Goal: Information Seeking & Learning: Compare options

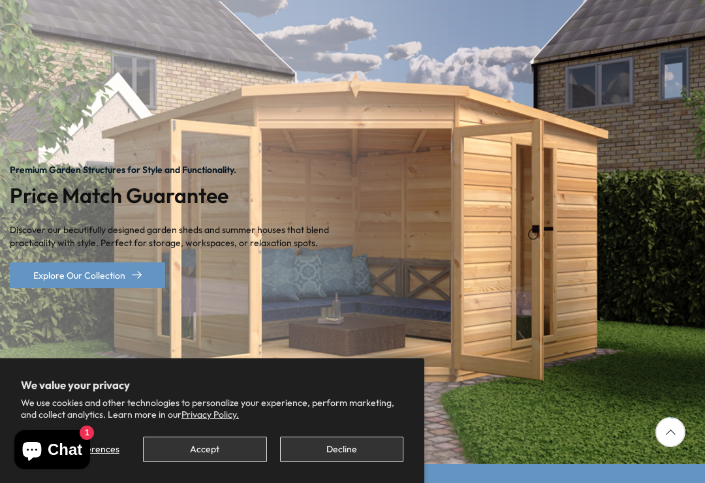
scroll to position [148, 0]
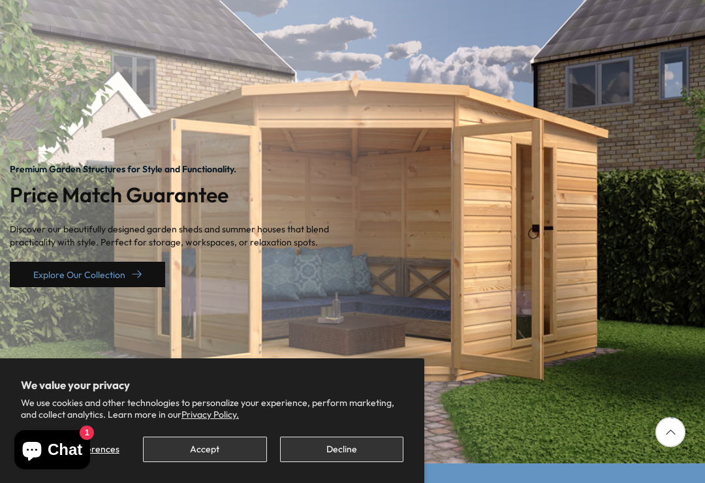
click at [132, 271] on icon "1 / 2" at bounding box center [137, 275] width 10 height 10
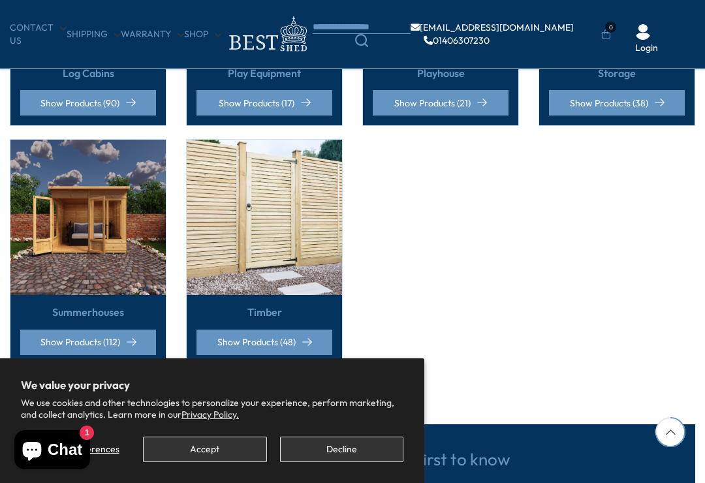
scroll to position [958, 0]
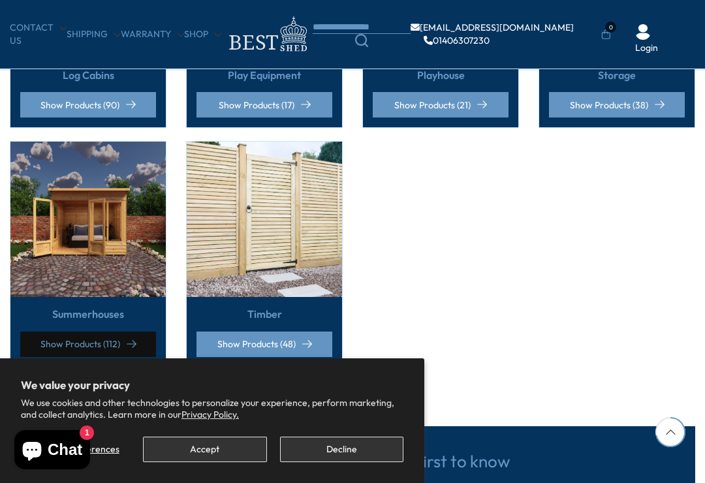
click at [118, 351] on link "Show Products (112)" at bounding box center [88, 344] width 136 height 25
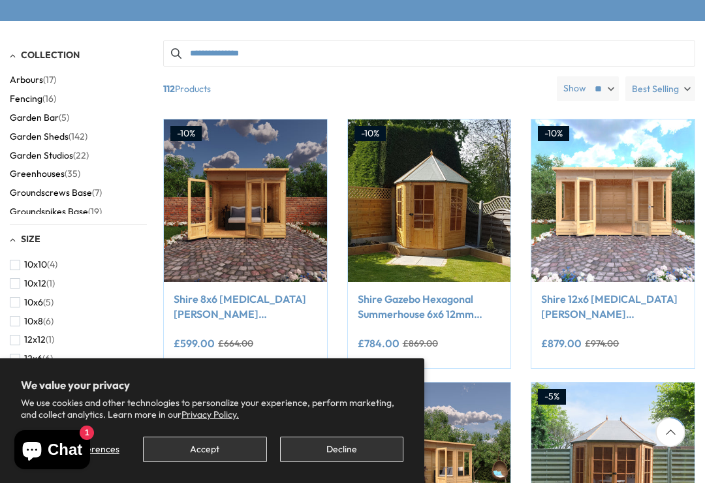
scroll to position [259, 0]
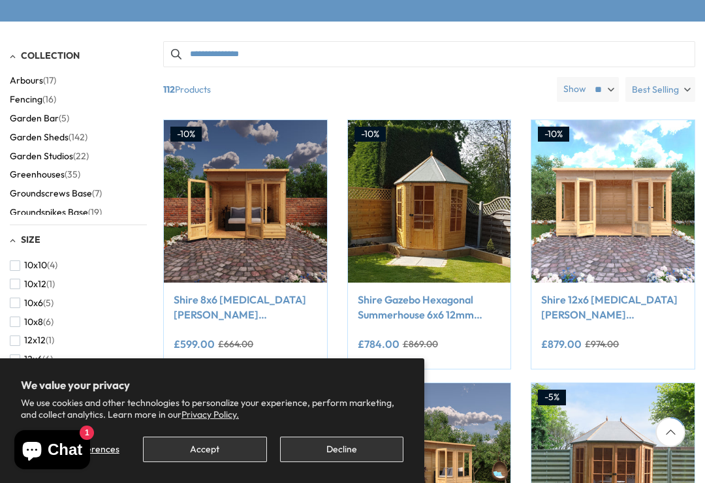
click at [342, 462] on button "Decline" at bounding box center [341, 449] width 123 height 25
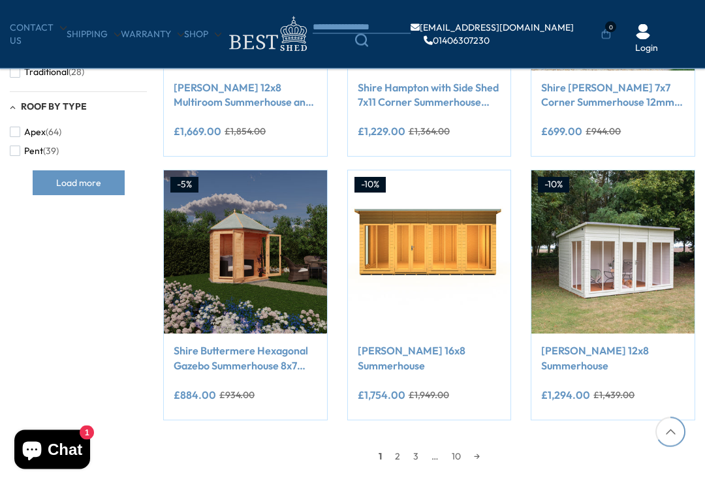
scroll to position [929, 0]
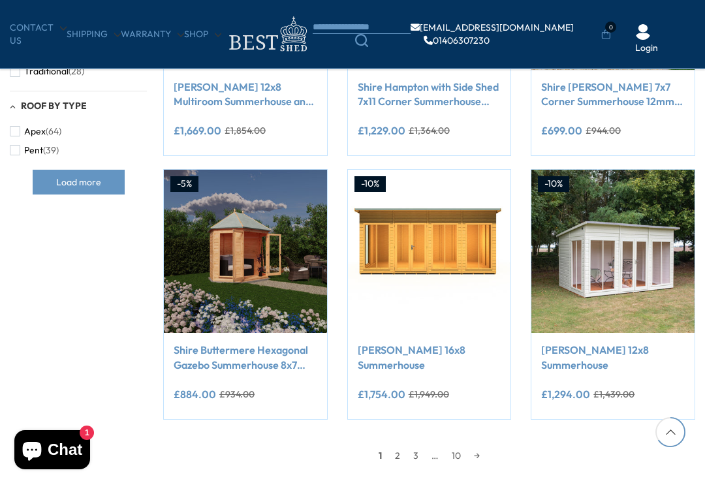
click at [481, 449] on link "→" at bounding box center [477, 456] width 19 height 20
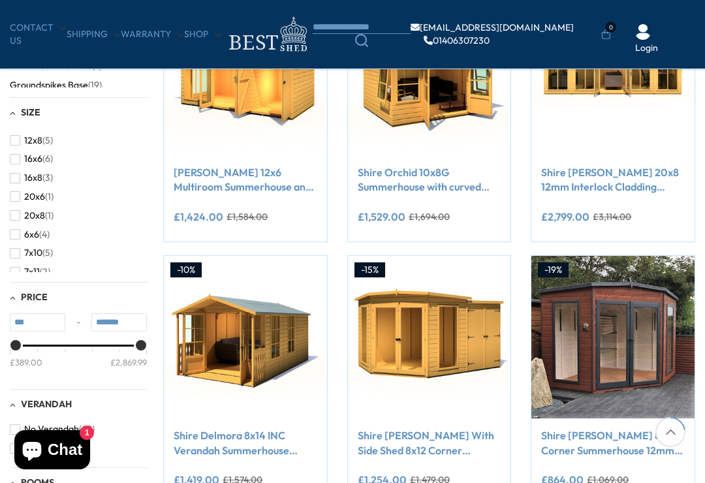
scroll to position [112, 0]
click at [16, 223] on button "6x6 (4)" at bounding box center [30, 232] width 40 height 19
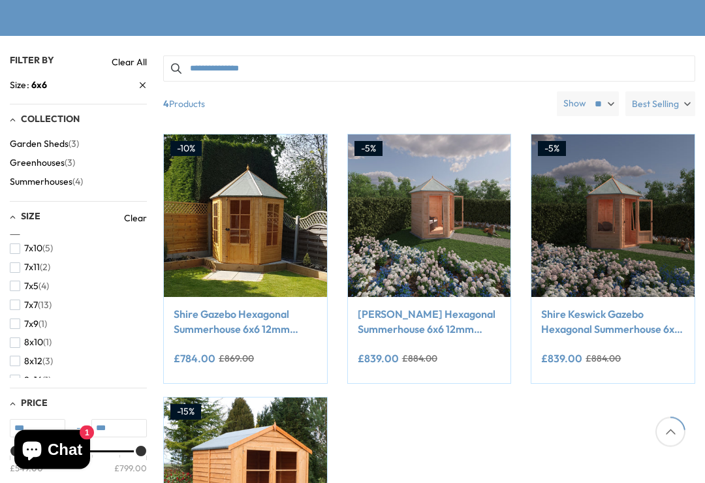
scroll to position [245, 0]
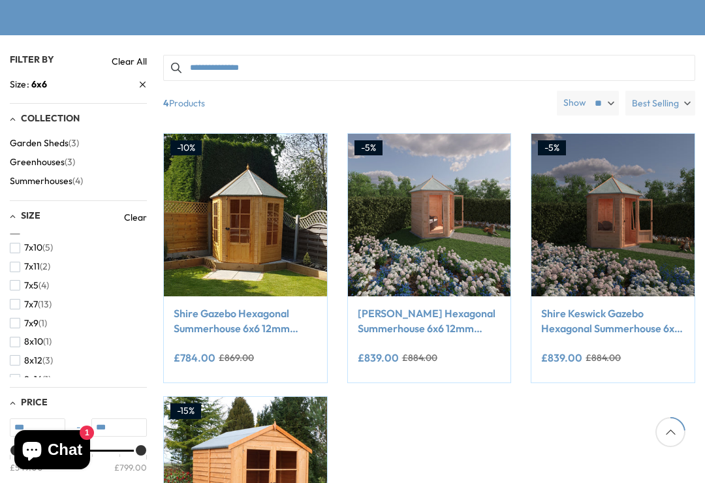
click at [20, 295] on button "7x7 (13)" at bounding box center [31, 304] width 42 height 19
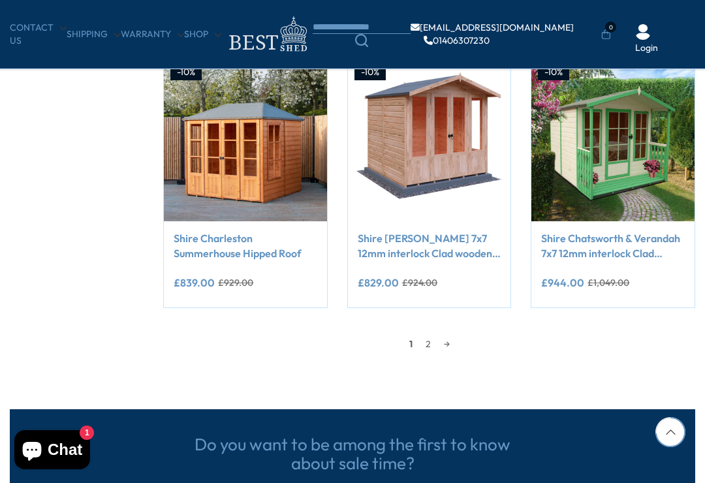
scroll to position [1042, 0]
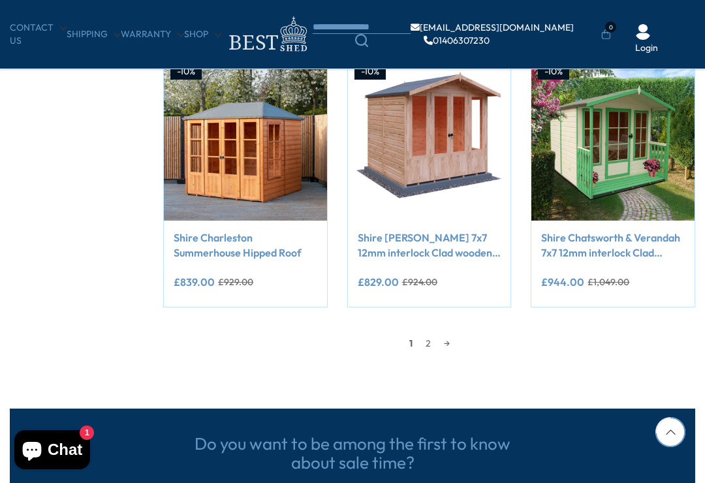
click at [422, 335] on link "2" at bounding box center [428, 344] width 18 height 20
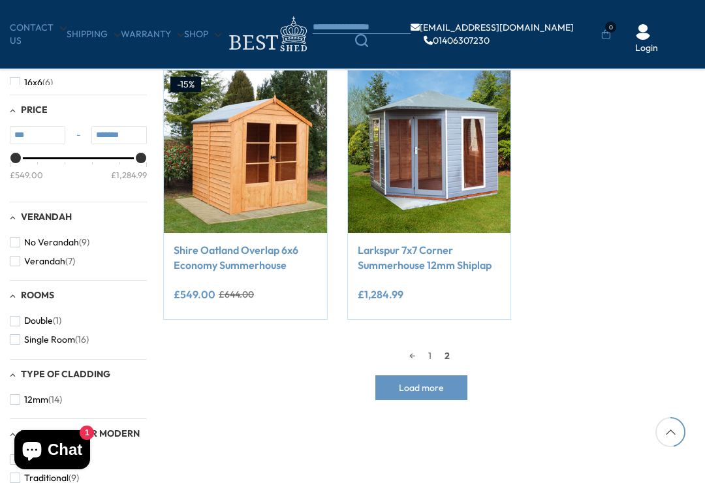
scroll to position [503, 0]
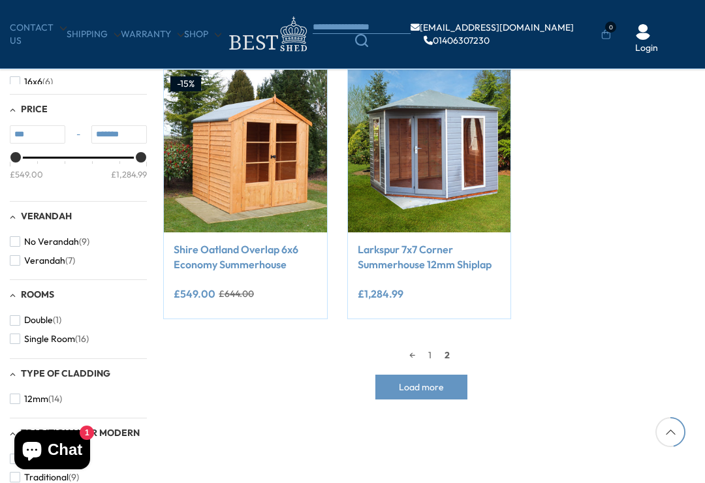
click at [472, 285] on div "**********" at bounding box center [430, 295] width 144 height 27
click at [462, 270] on link "Larkspur 7x7 Corner Summerhouse 12mm Shiplap" at bounding box center [430, 256] width 144 height 29
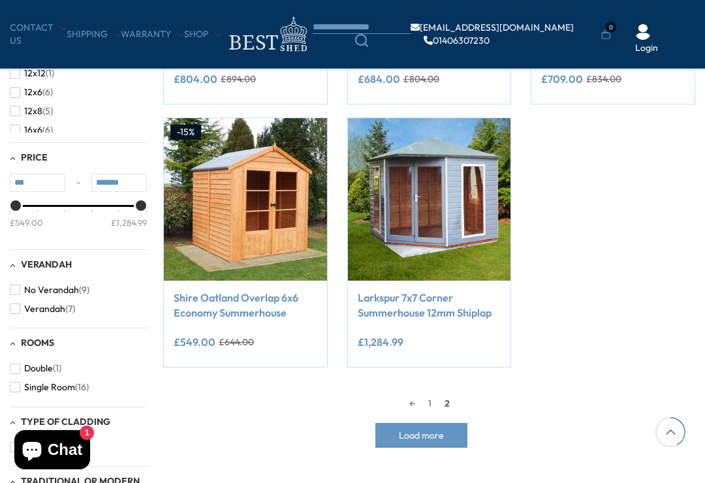
scroll to position [457, 0]
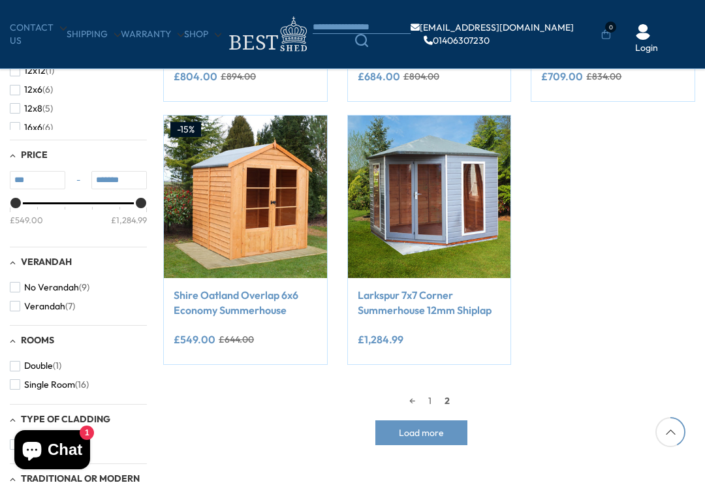
click at [18, 382] on span "button" at bounding box center [15, 384] width 10 height 10
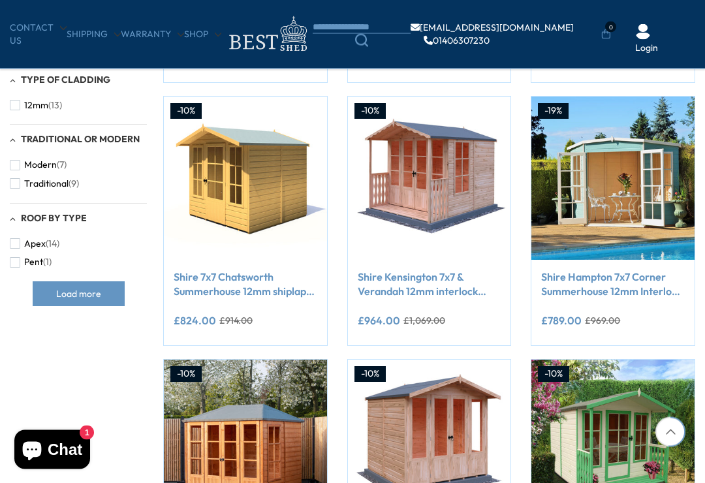
scroll to position [739, 0]
click at [22, 155] on button "Modern (7)" at bounding box center [38, 164] width 57 height 19
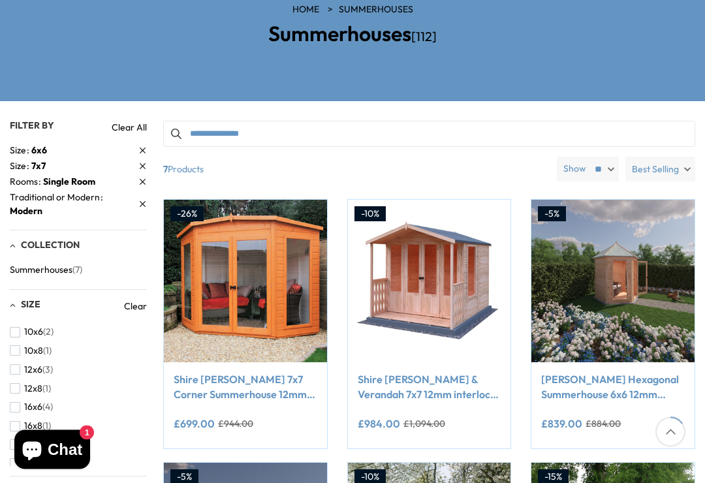
scroll to position [172, 0]
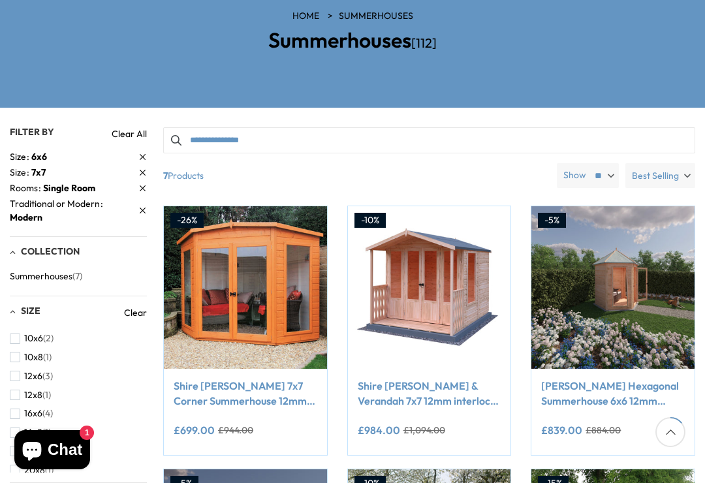
click at [293, 371] on div "**********" at bounding box center [245, 412] width 163 height 86
click at [275, 400] on link "Shire [PERSON_NAME] 7x7 Corner Summerhouse 12mm Interlock Cladding" at bounding box center [246, 393] width 144 height 29
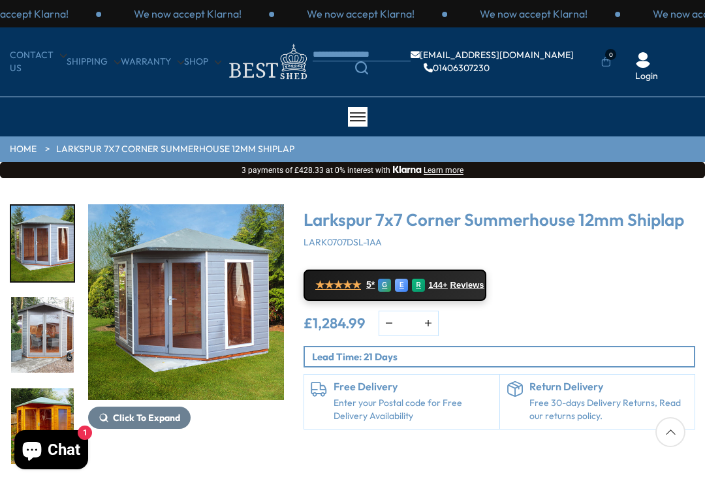
click at [586, 280] on div "★★★★★ 5* G E R 144+ Reviews" at bounding box center [500, 283] width 392 height 35
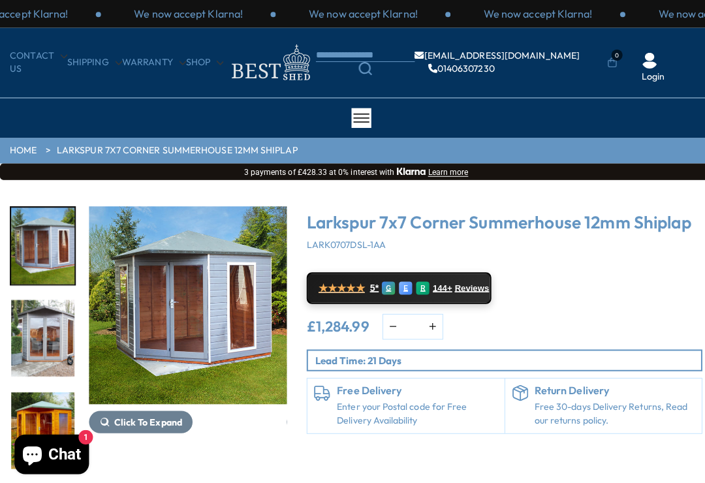
click at [605, 295] on div "★★★★★ 5* G E R 144+ Reviews" at bounding box center [500, 283] width 392 height 35
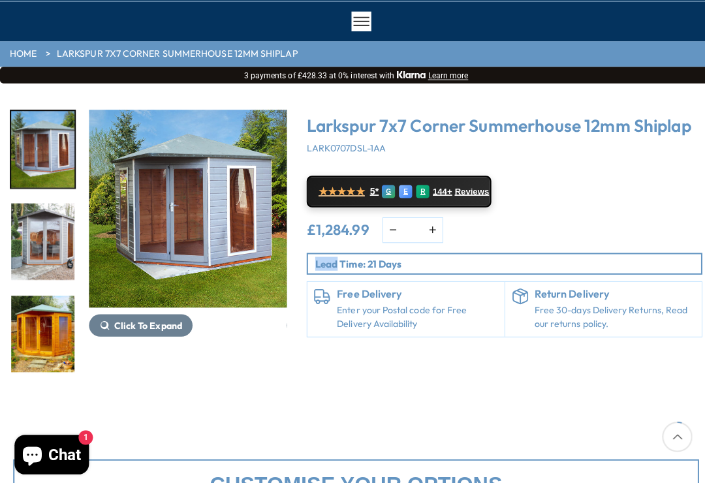
scroll to position [86, 0]
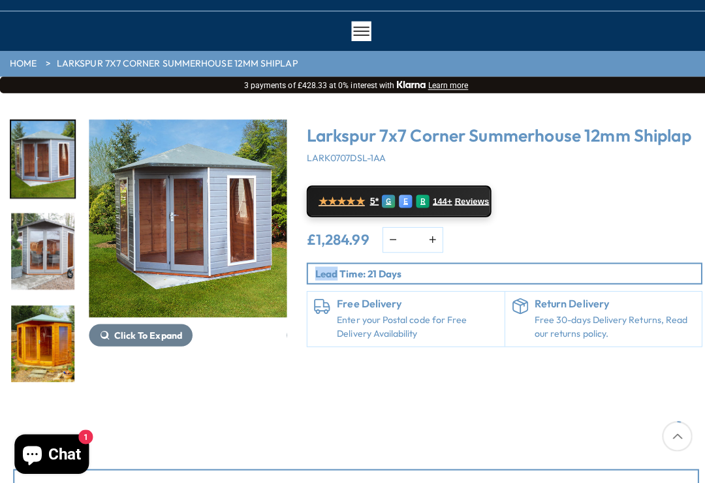
click at [160, 336] on span "Click To Expand" at bounding box center [146, 333] width 67 height 12
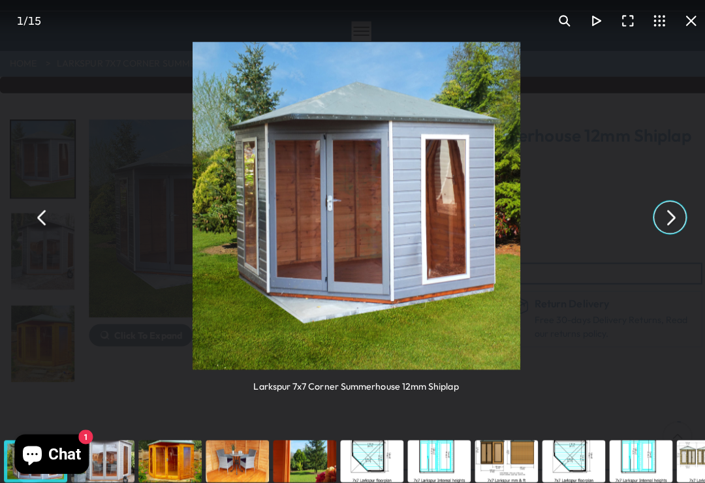
click at [667, 216] on button "You can close this modal content with the ESC key" at bounding box center [663, 215] width 31 height 31
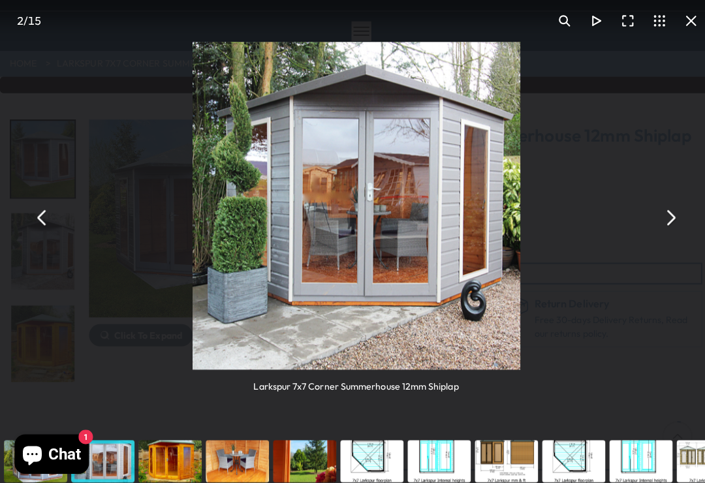
click at [667, 214] on button "You can close this modal content with the ESC key" at bounding box center [663, 215] width 31 height 31
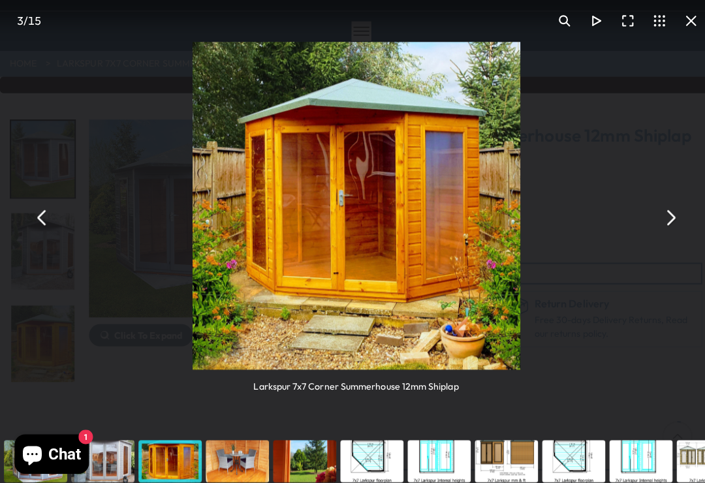
click at [667, 217] on button "You can close this modal content with the ESC key" at bounding box center [663, 215] width 31 height 31
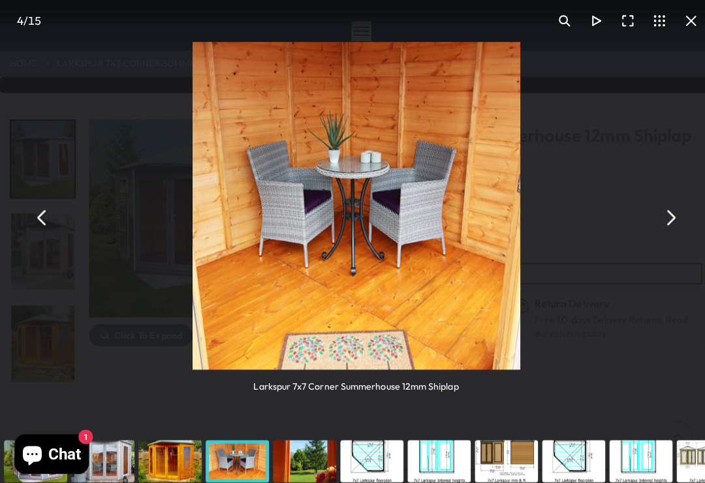
click at [663, 225] on button "You can close this modal content with the ESC key" at bounding box center [663, 215] width 31 height 31
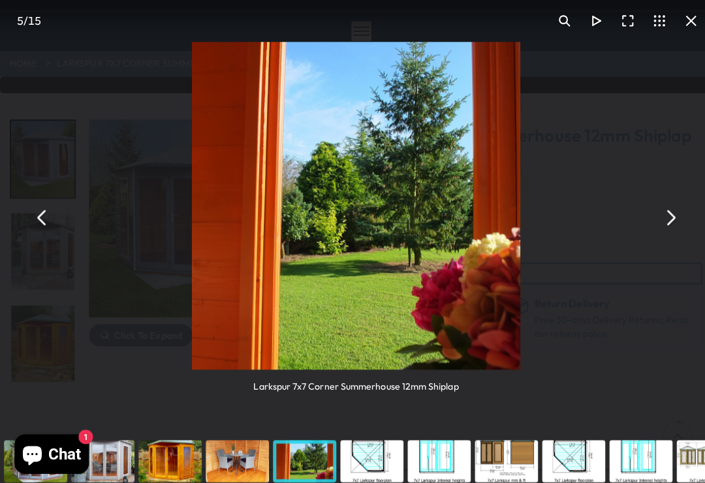
click at [658, 231] on div "Larkspur 7x7 Corner Summerhouse 12mm Shiplap" at bounding box center [352, 215] width 705 height 431
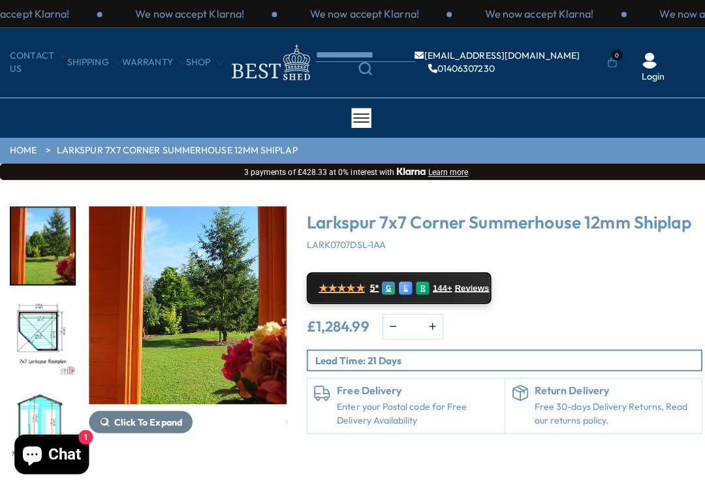
scroll to position [81, 0]
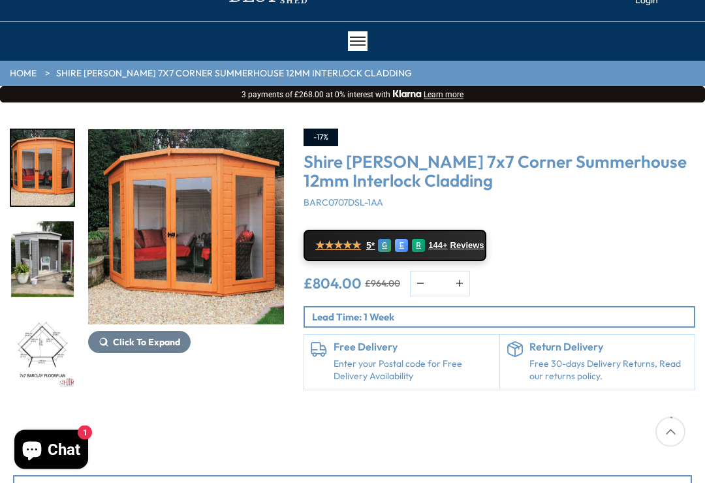
scroll to position [76, 0]
click at [51, 313] on img "3 / 9" at bounding box center [42, 351] width 63 height 76
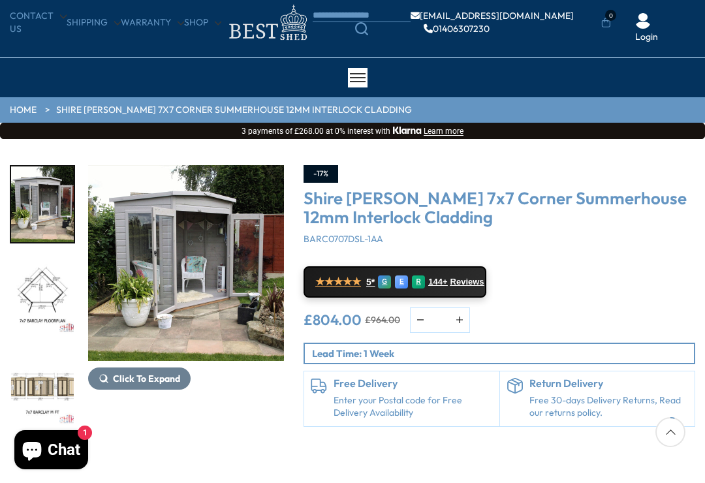
scroll to position [0, 0]
